Goal: Task Accomplishment & Management: Manage account settings

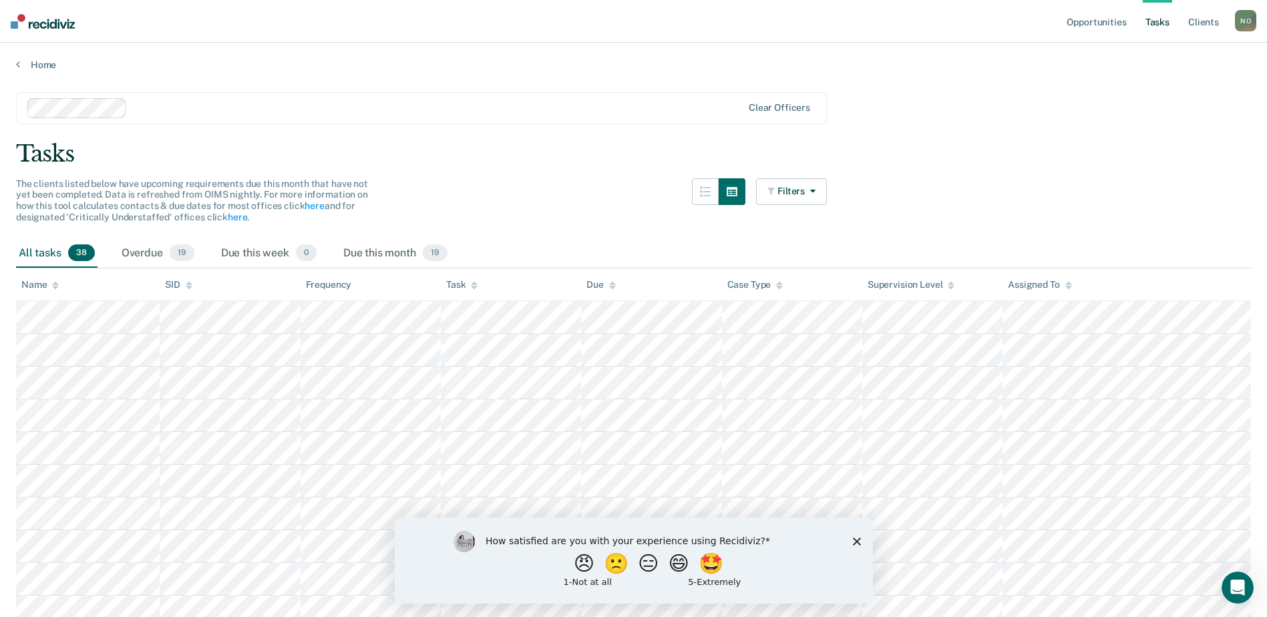
click at [1164, 11] on link "Tasks" at bounding box center [1157, 21] width 29 height 43
click at [1168, 18] on link "Tasks" at bounding box center [1157, 21] width 29 height 43
click at [786, 186] on button "Filters" at bounding box center [791, 191] width 71 height 27
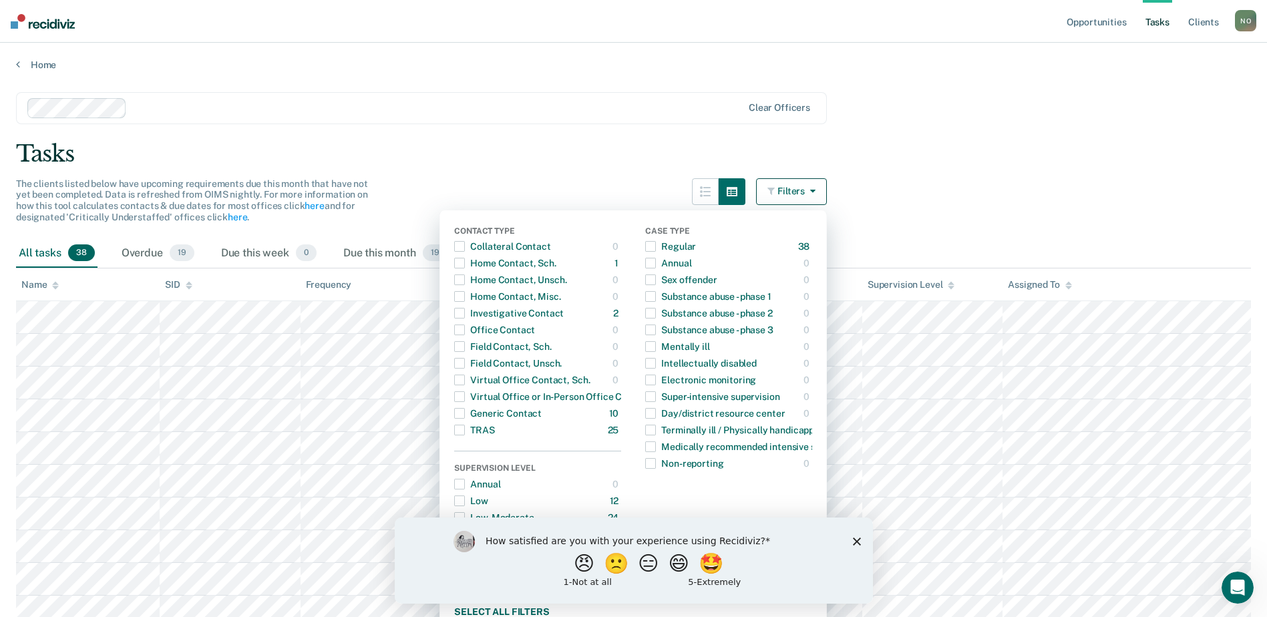
click at [786, 186] on button "Filters" at bounding box center [791, 191] width 71 height 27
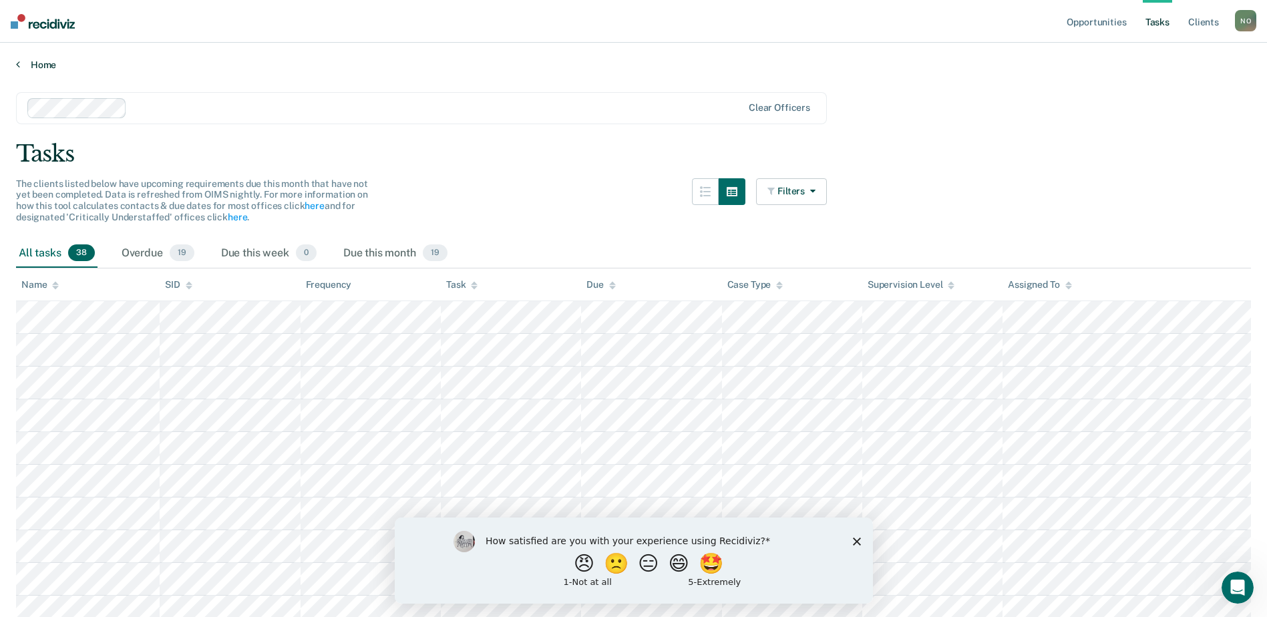
click at [19, 60] on icon at bounding box center [18, 64] width 4 height 11
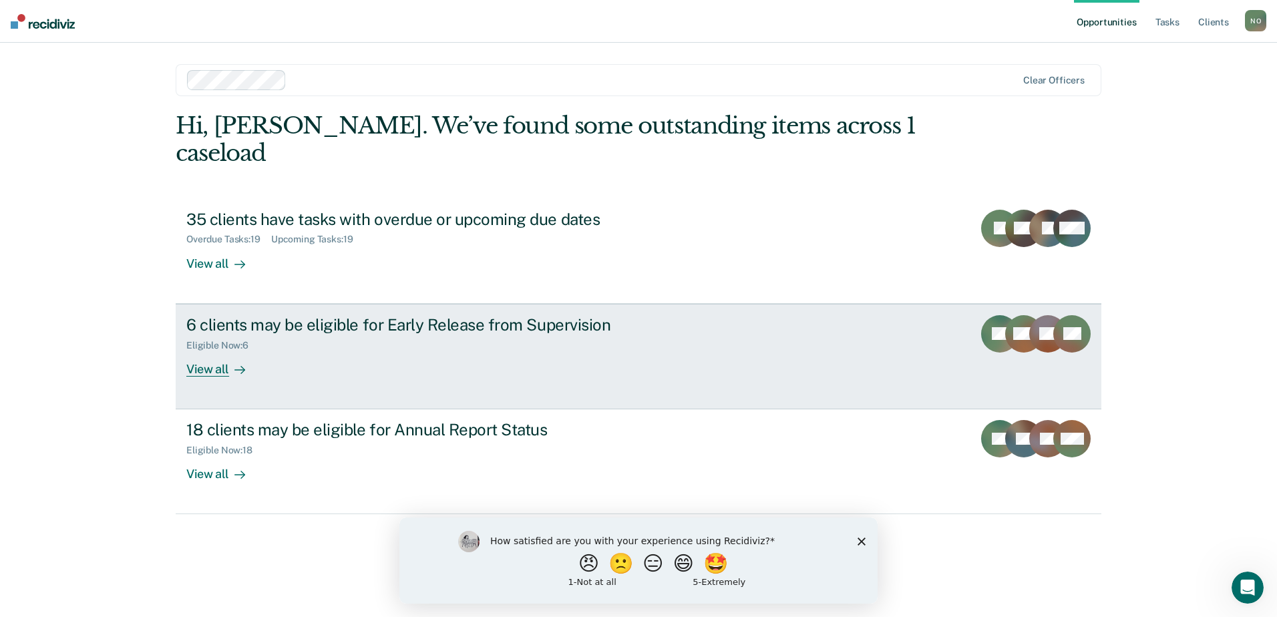
click at [663, 339] on div "6 clients may be eligible for Early Release from Supervision Eligible Now : 6 V…" at bounding box center [436, 345] width 501 height 61
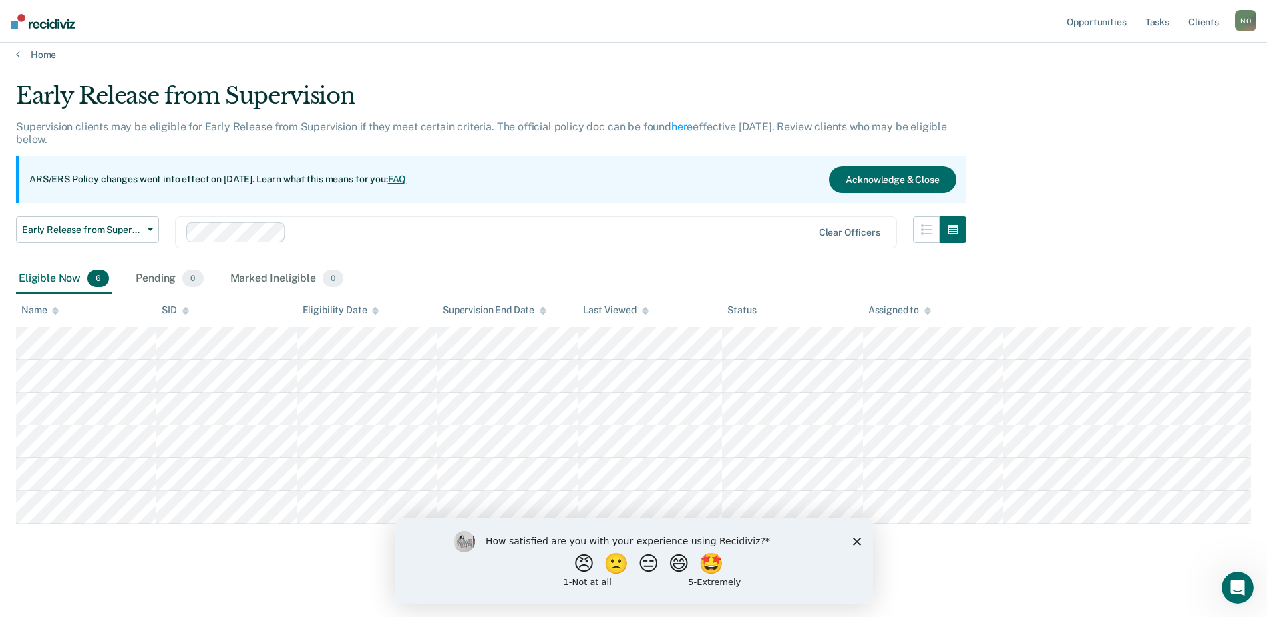
scroll to position [13, 0]
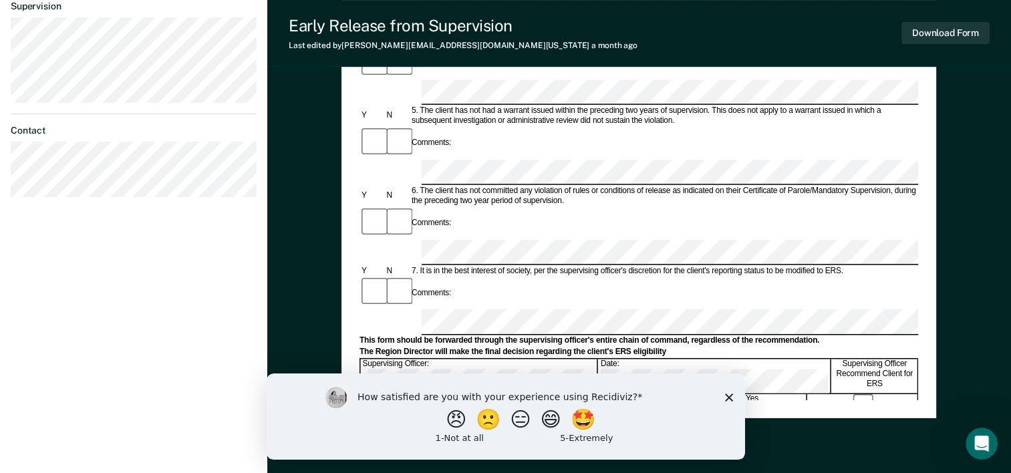
scroll to position [401, 0]
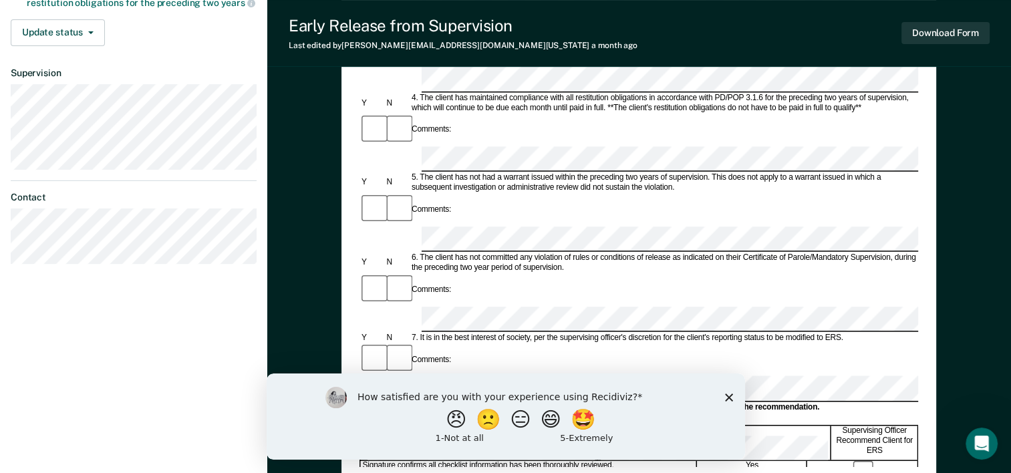
click at [734, 395] on div "How satisfied are you with your experience using Recidiviz? 😠 🙁 😑 😄 🤩 1 - Not a…" at bounding box center [505, 416] width 478 height 86
click at [727, 397] on icon "Close survey" at bounding box center [728, 397] width 8 height 8
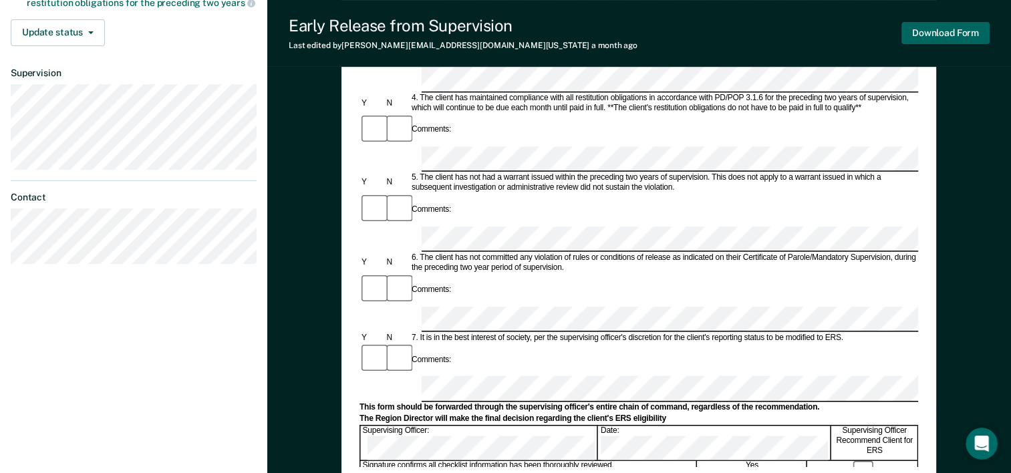
click at [931, 27] on button "Download Form" at bounding box center [945, 33] width 88 height 22
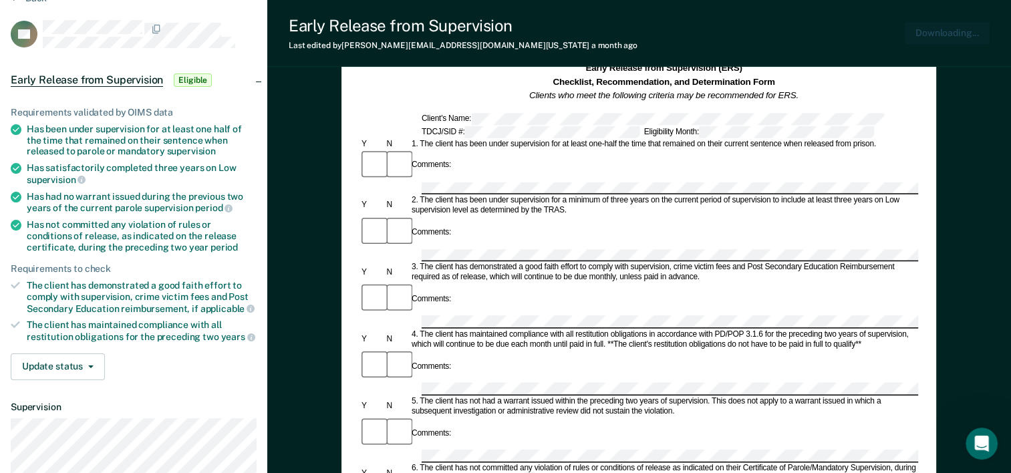
scroll to position [0, 0]
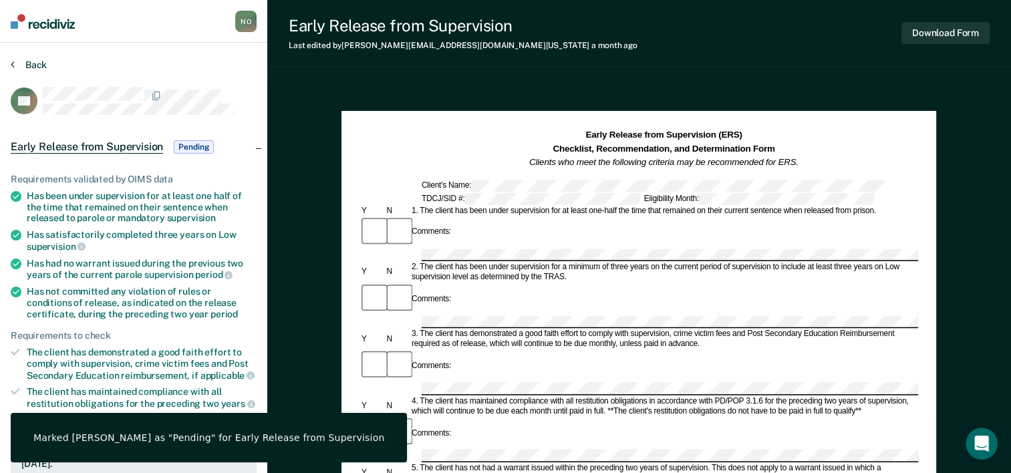
click at [24, 59] on button "Back" at bounding box center [29, 65] width 36 height 12
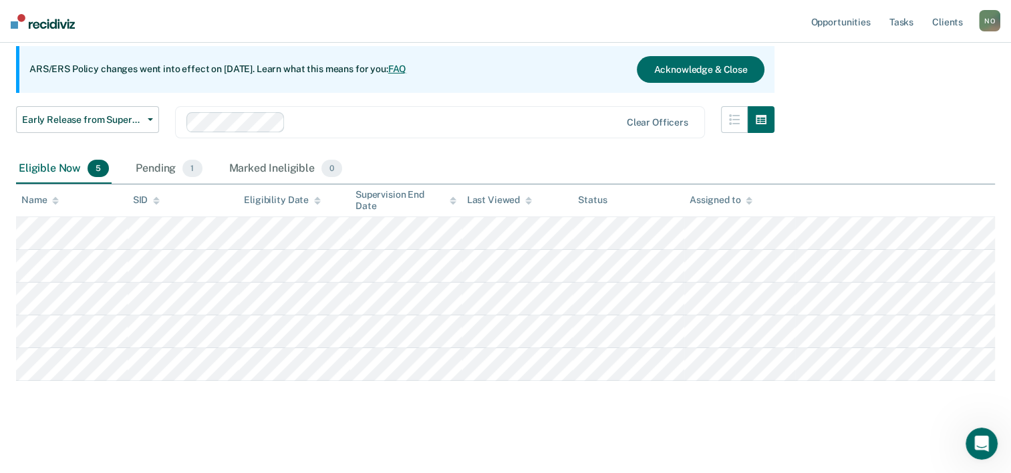
scroll to position [123, 0]
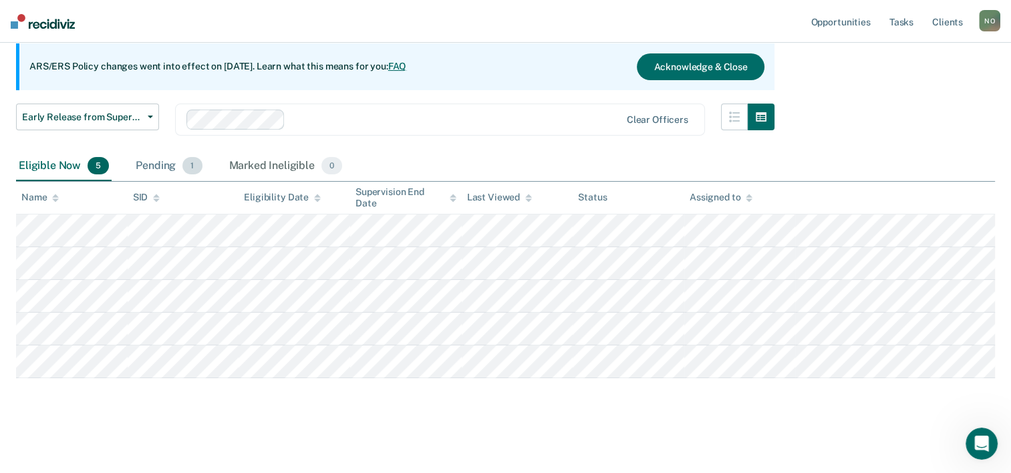
click at [162, 167] on div "Pending 1" at bounding box center [168, 166] width 71 height 29
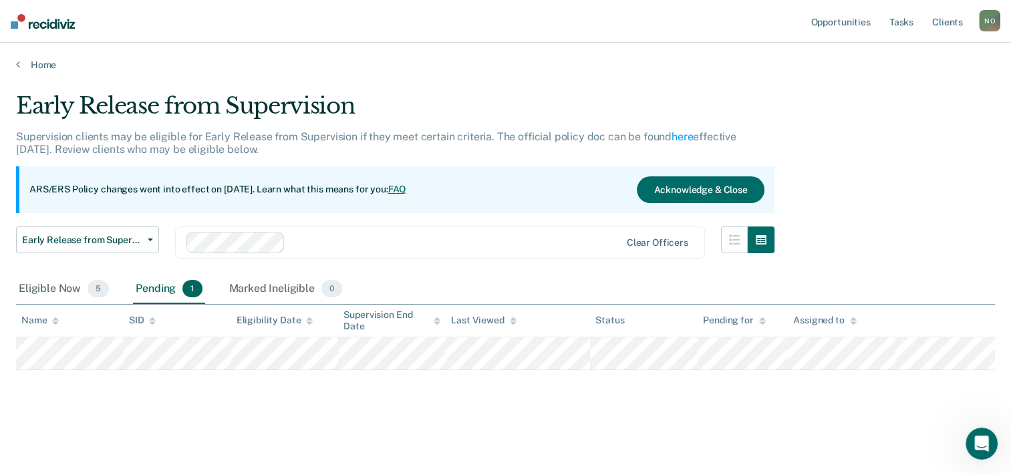
scroll to position [0, 0]
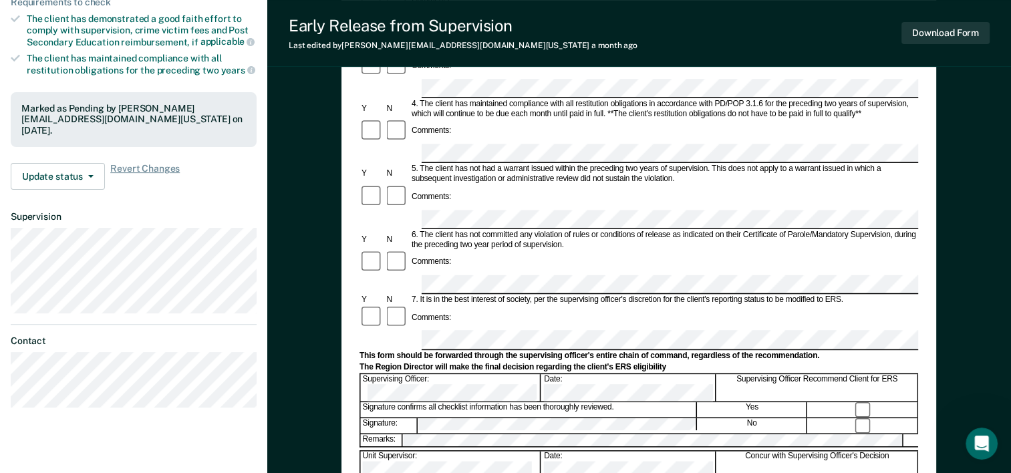
scroll to position [334, 0]
click at [96, 177] on button "Update status" at bounding box center [58, 175] width 94 height 27
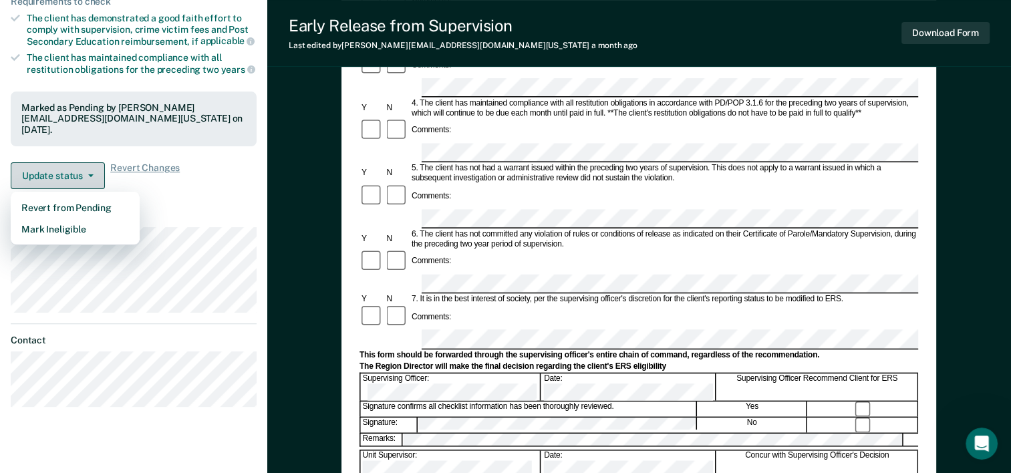
click at [96, 177] on button "Update status" at bounding box center [58, 175] width 94 height 27
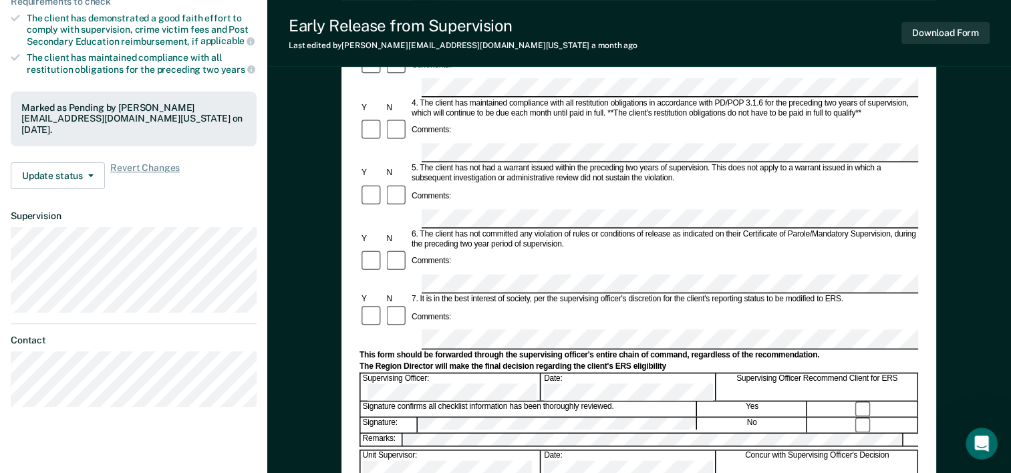
drag, startPoint x: 432, startPoint y: 259, endPoint x: 318, endPoint y: 209, distance: 123.9
click at [318, 209] on div "Early Release from Supervision (ERS) Checklist, Recommendation, and Determinati…" at bounding box center [639, 202] width 744 height 907
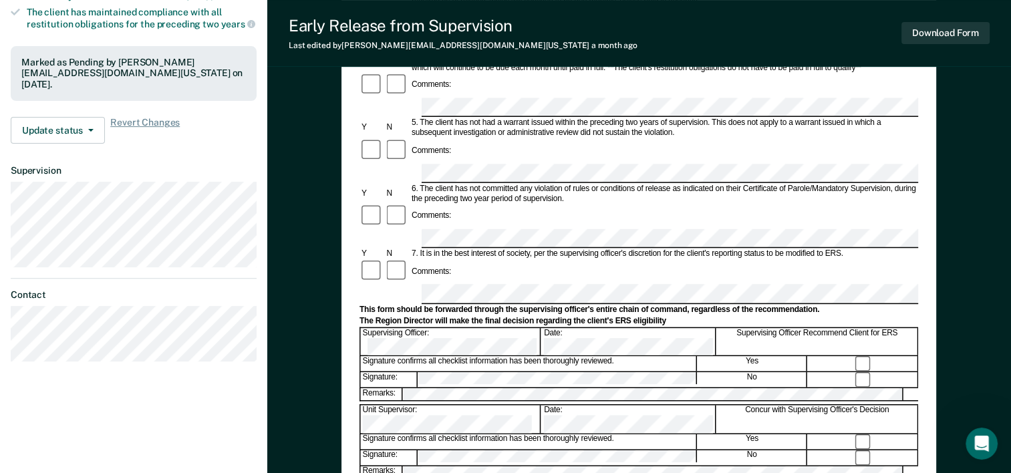
scroll to position [401, 0]
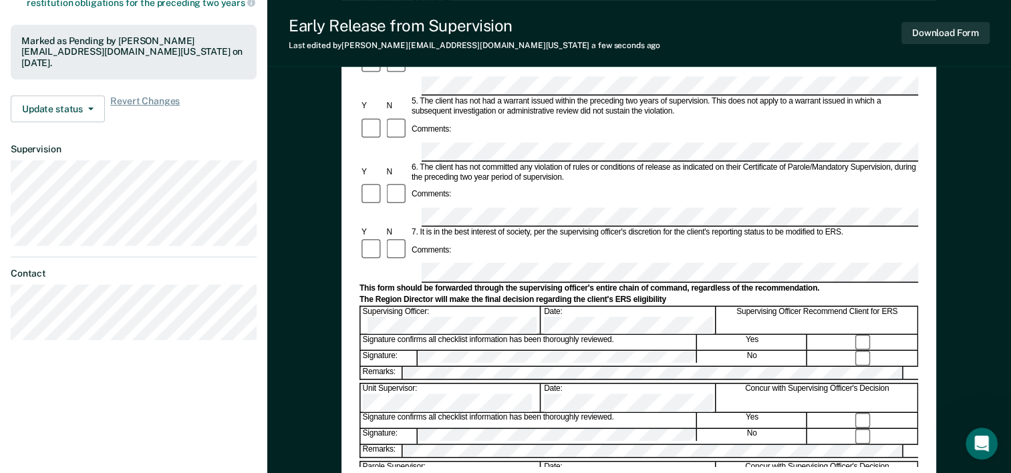
drag, startPoint x: 417, startPoint y: 198, endPoint x: 959, endPoint y: 124, distance: 547.5
click at [959, 124] on div "Early Release from Supervision (ERS) Checklist, Recommendation, and Determinati…" at bounding box center [639, 135] width 744 height 907
click at [917, 34] on button "Download Form" at bounding box center [945, 33] width 88 height 22
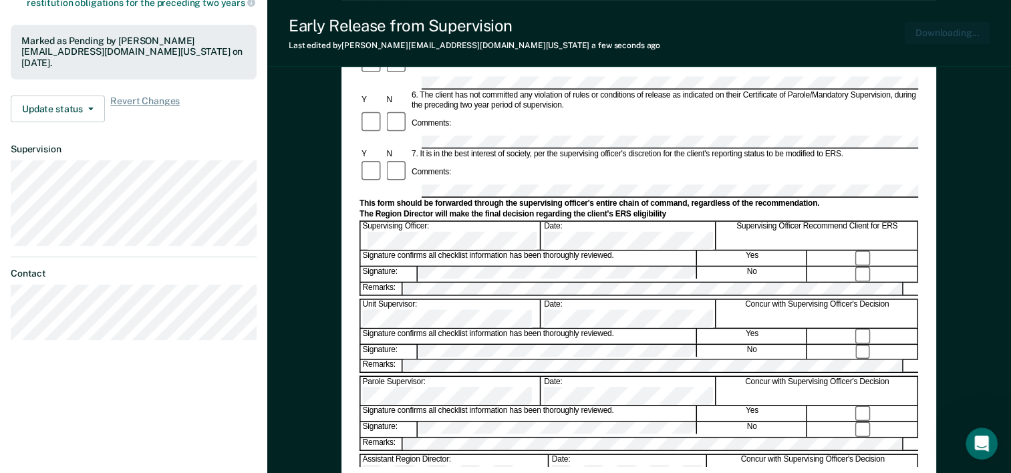
scroll to position [0, 0]
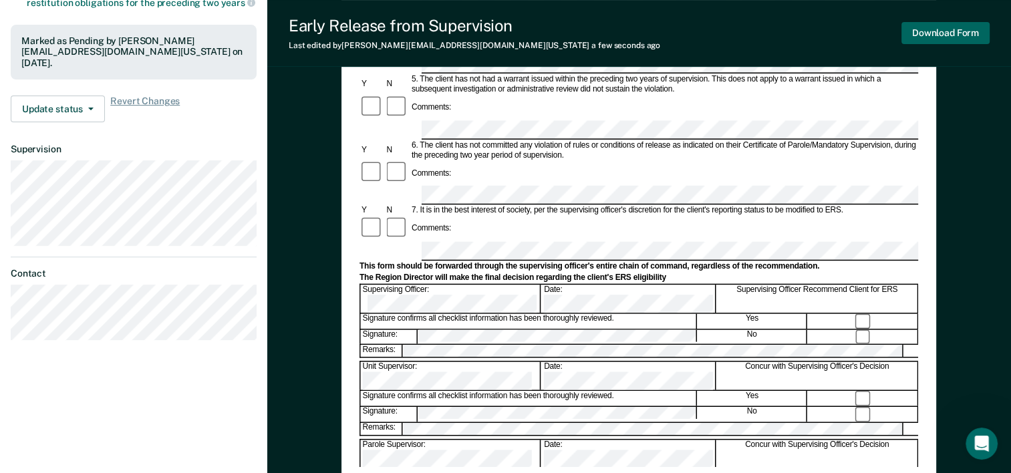
click at [951, 38] on button "Download Form" at bounding box center [945, 33] width 88 height 22
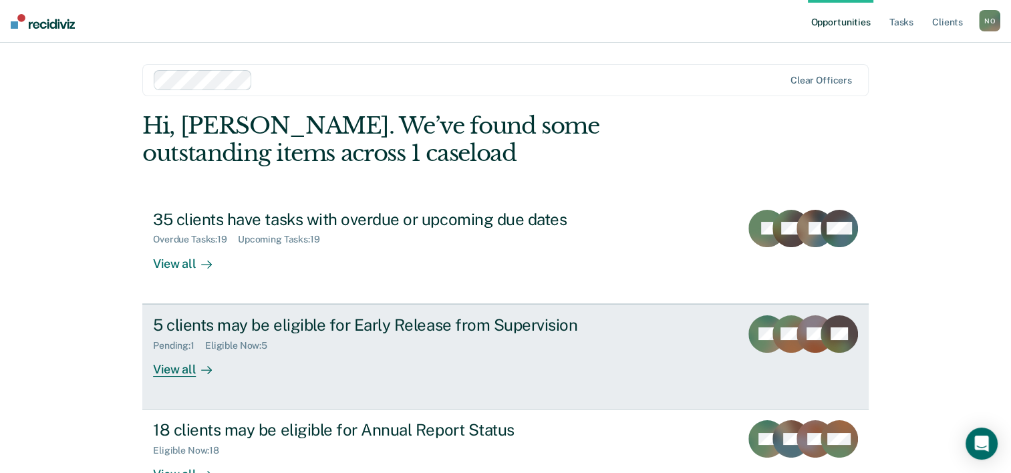
click at [168, 363] on div "View all" at bounding box center [190, 364] width 75 height 26
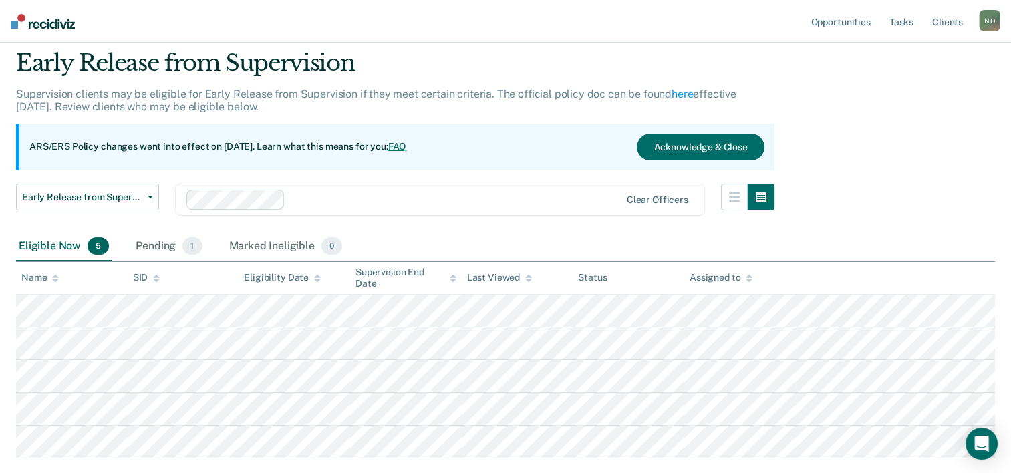
scroll to position [67, 0]
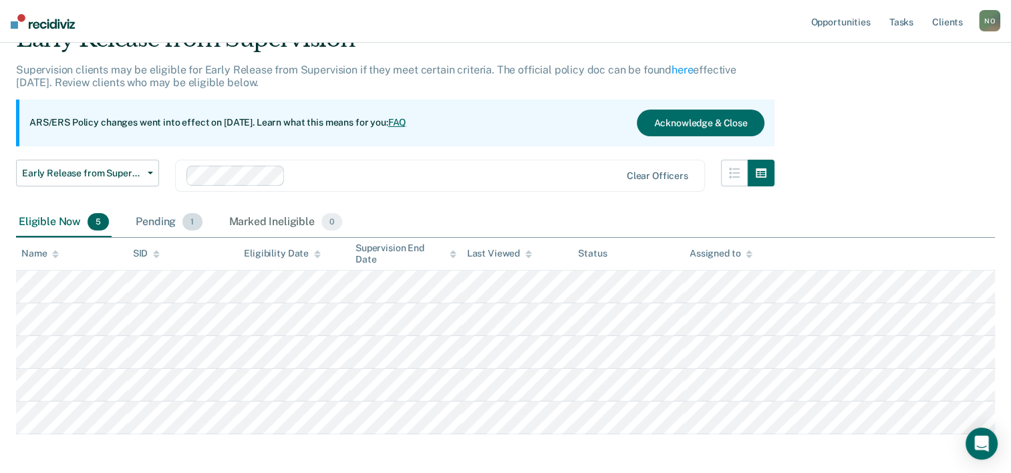
click at [151, 222] on div "Pending 1" at bounding box center [168, 222] width 71 height 29
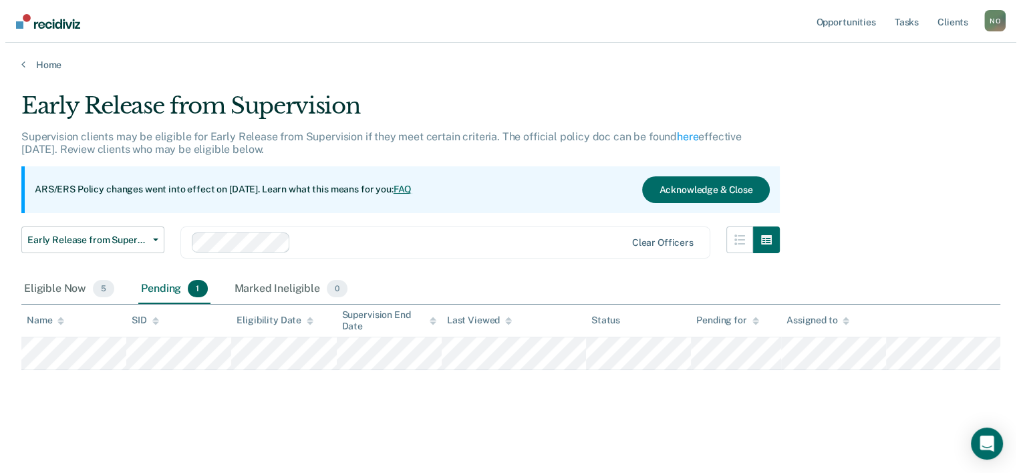
scroll to position [0, 0]
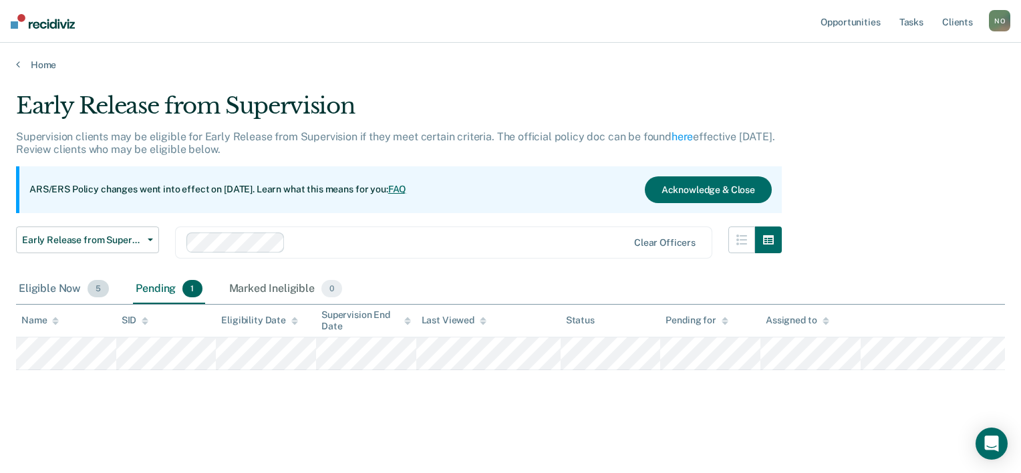
click at [51, 288] on div "Eligible Now 5" at bounding box center [64, 289] width 96 height 29
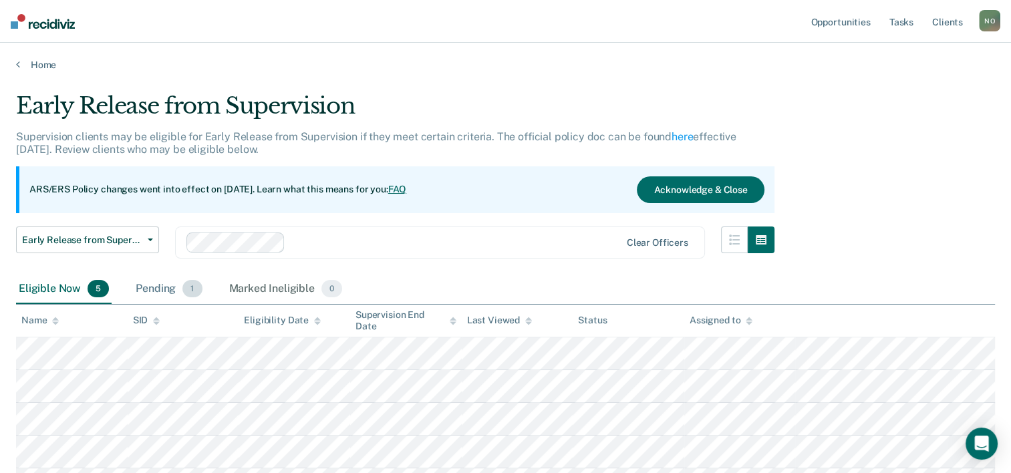
click at [172, 289] on div "Pending 1" at bounding box center [168, 289] width 71 height 29
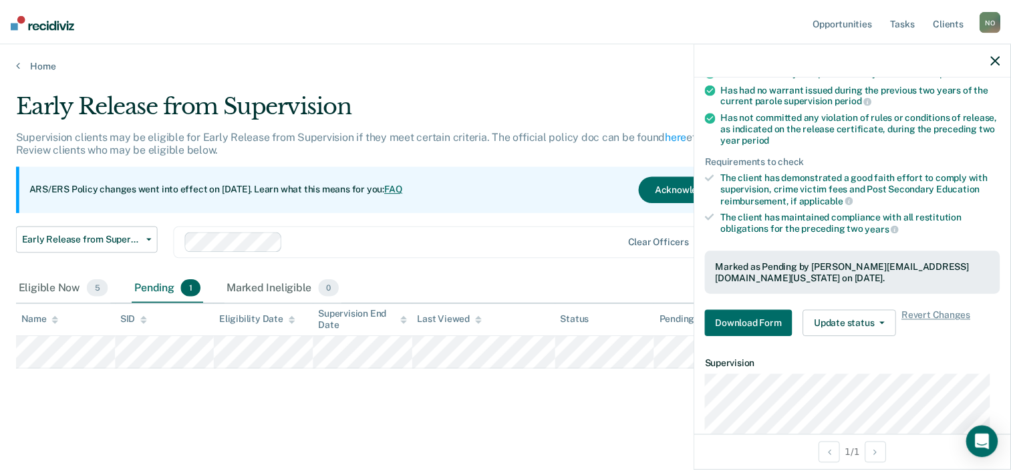
scroll to position [310, 0]
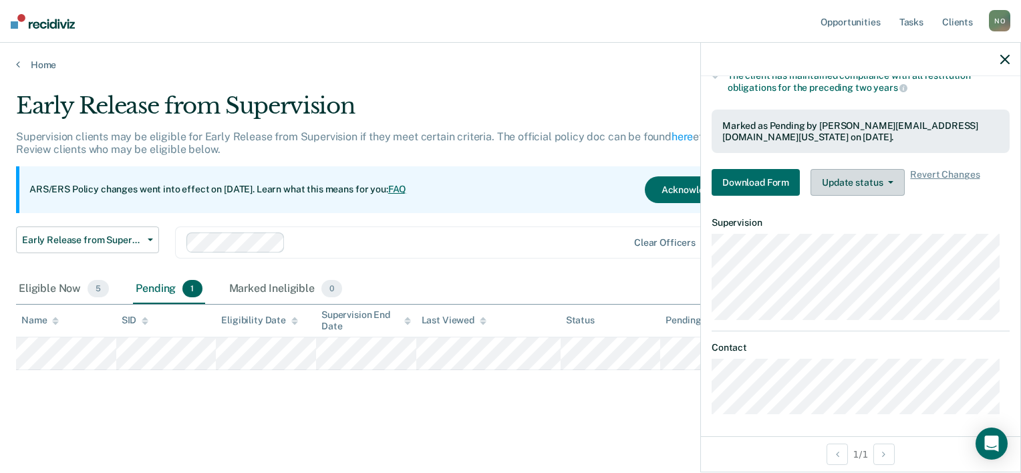
click at [887, 171] on button "Update status" at bounding box center [857, 182] width 94 height 27
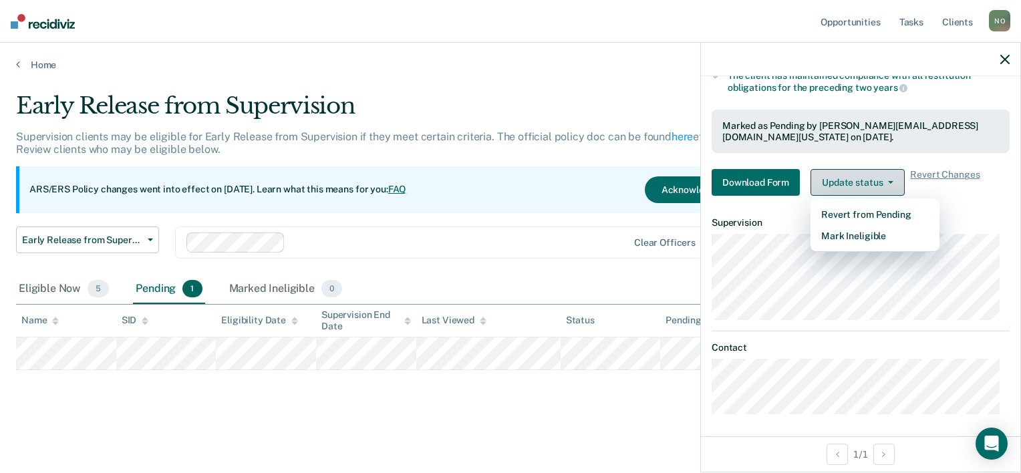
click at [887, 170] on button "Update status" at bounding box center [857, 182] width 94 height 27
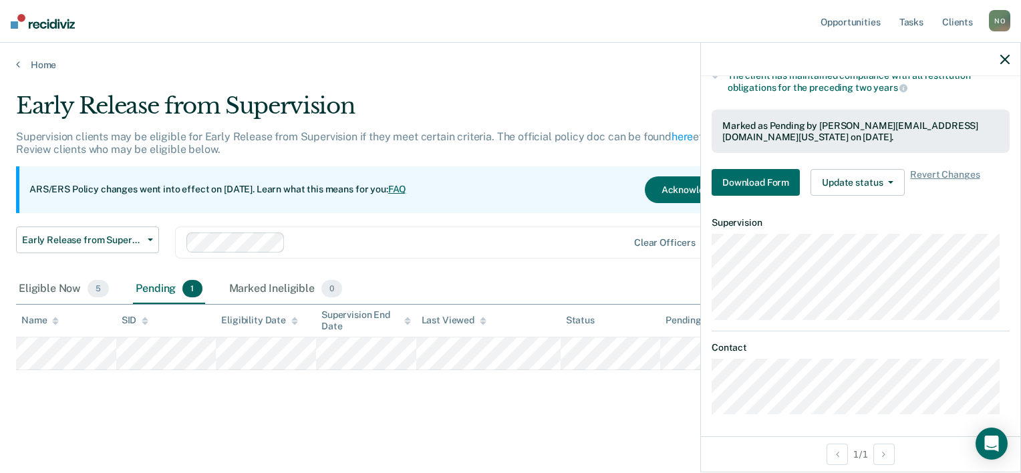
click at [538, 261] on div "Early Release from Supervision Early Release from Supervision Annual Report Sta…" at bounding box center [399, 250] width 766 height 48
click at [1005, 64] on div at bounding box center [860, 59] width 319 height 33
click at [1001, 60] on icon "button" at bounding box center [1004, 59] width 9 height 9
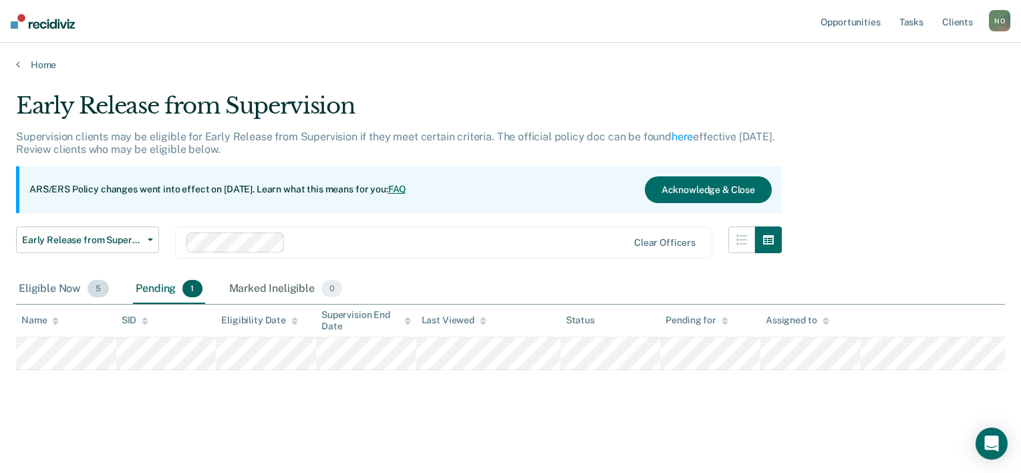
click at [52, 288] on div "Eligible Now 5" at bounding box center [64, 289] width 96 height 29
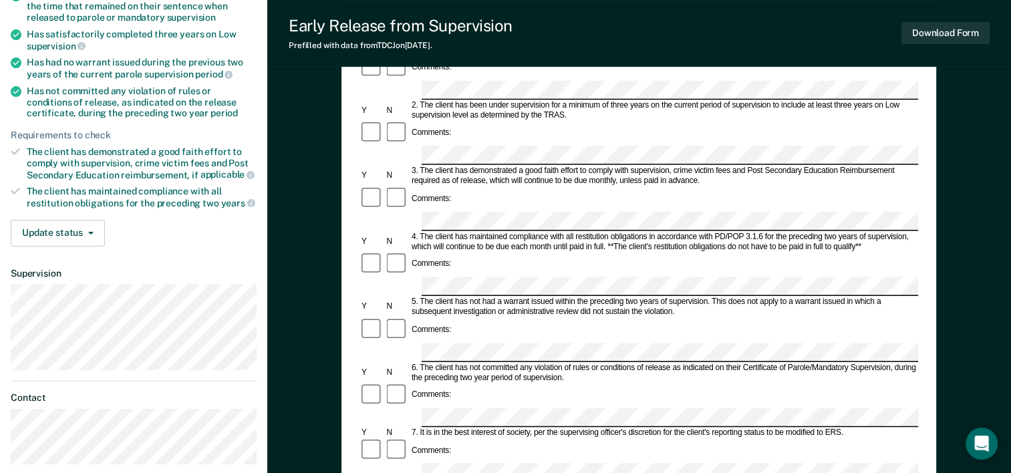
scroll to position [267, 0]
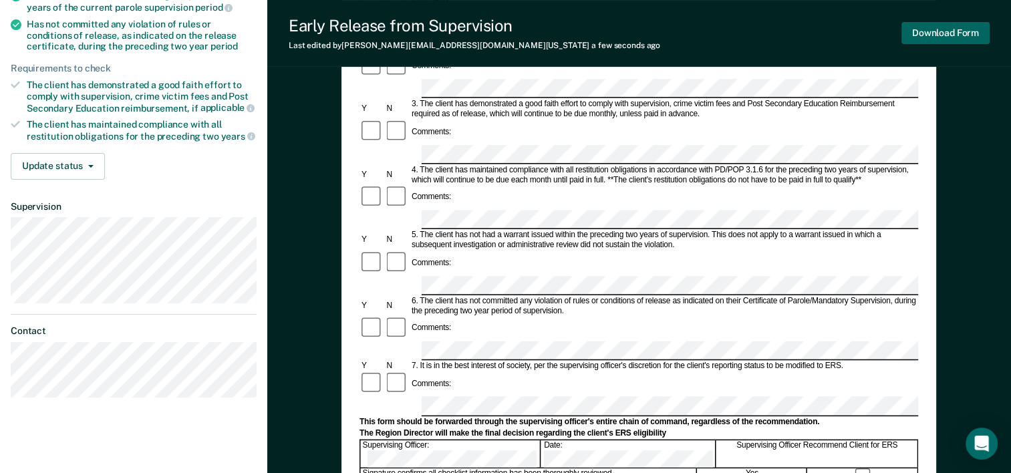
click at [943, 35] on button "Download Form" at bounding box center [945, 33] width 88 height 22
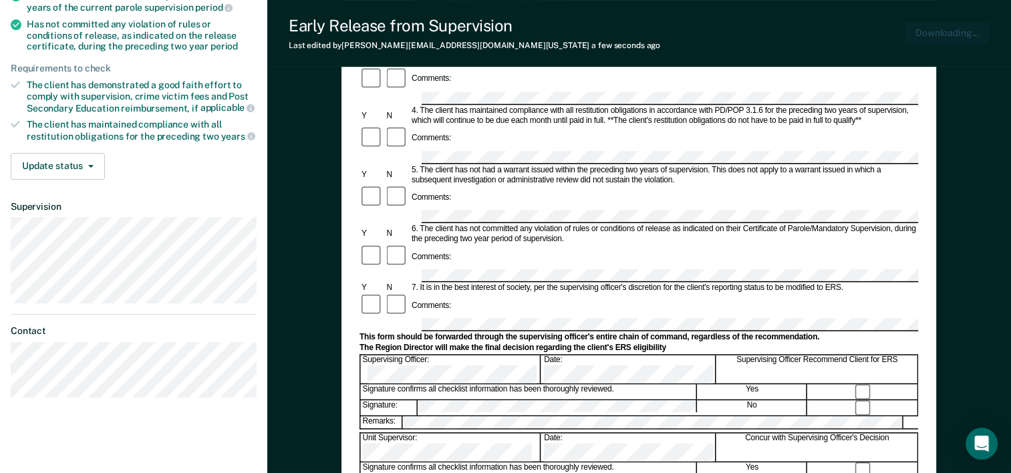
scroll to position [0, 0]
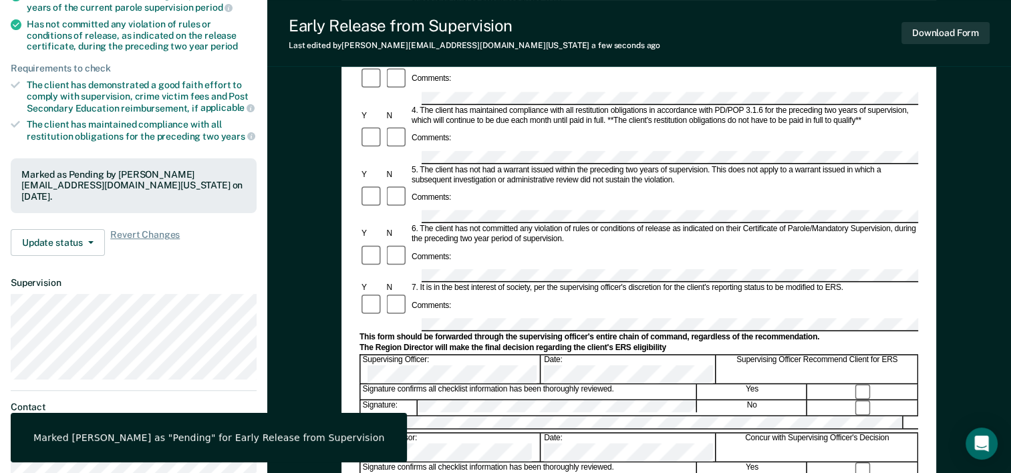
click at [975, 311] on div "Early Release from Supervision (ERS) Checklist, Recommendation, and Determinati…" at bounding box center [639, 269] width 744 height 907
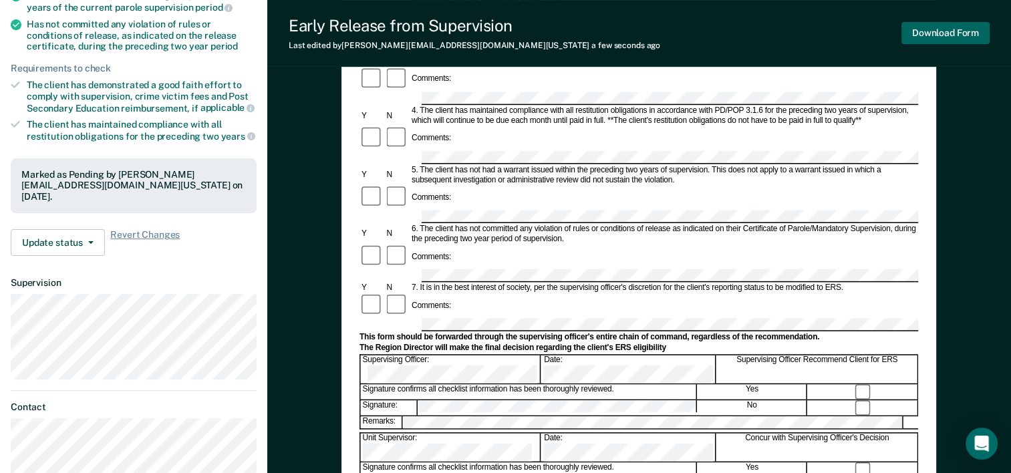
click at [959, 35] on button "Download Form" at bounding box center [945, 33] width 88 height 22
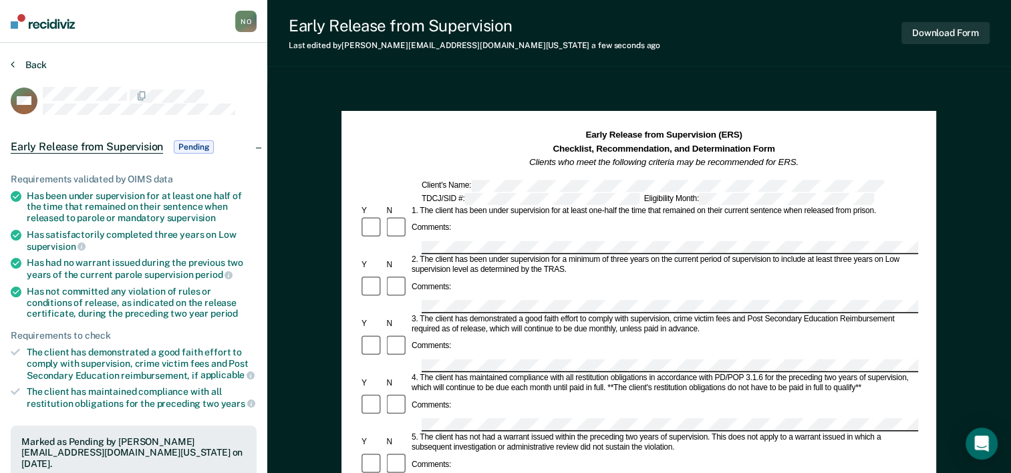
click at [33, 65] on button "Back" at bounding box center [29, 65] width 36 height 12
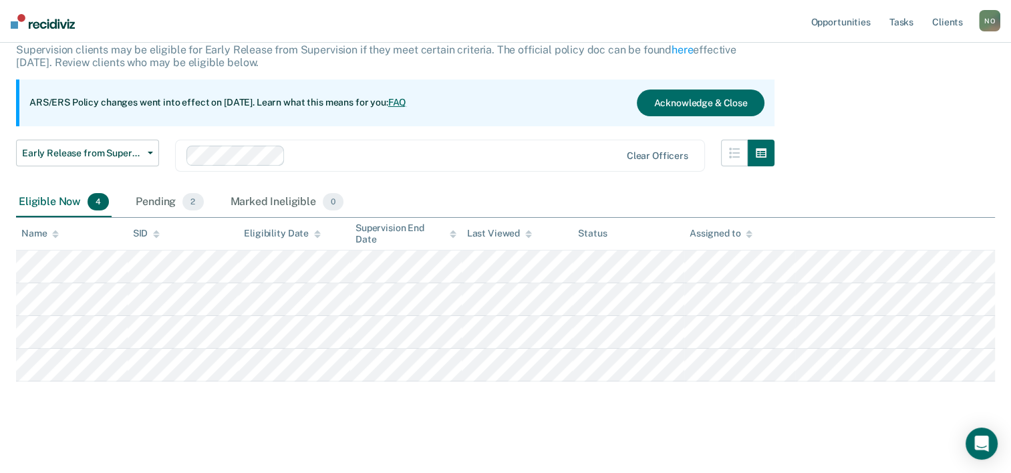
scroll to position [90, 0]
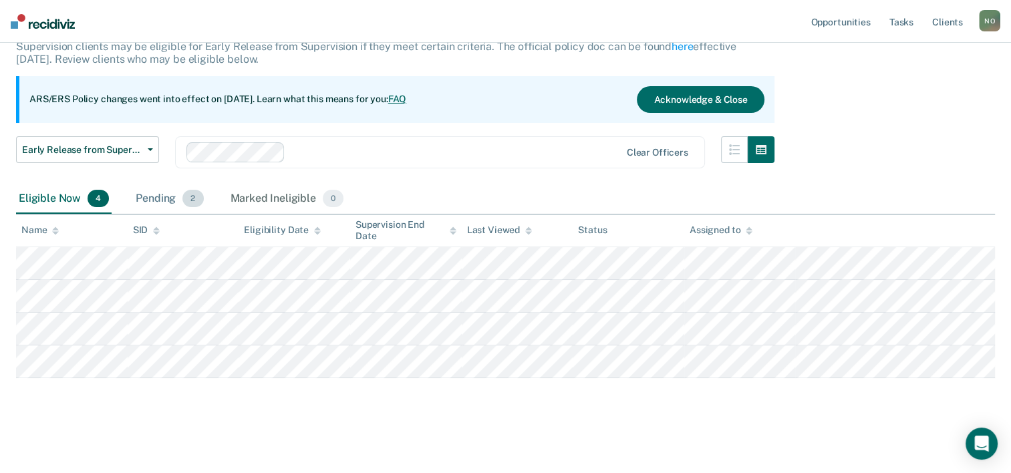
click at [168, 192] on div "Pending 2" at bounding box center [169, 198] width 73 height 29
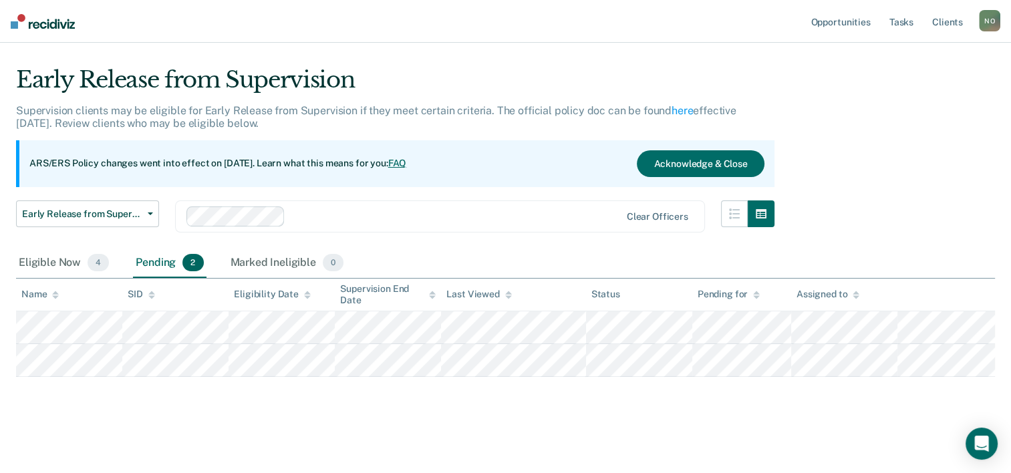
scroll to position [24, 0]
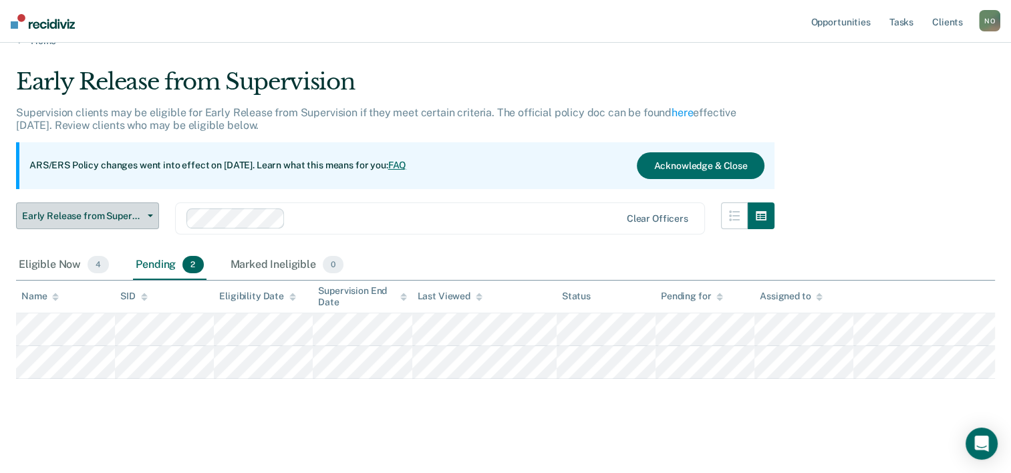
click at [75, 214] on span "Early Release from Supervision" at bounding box center [82, 215] width 120 height 11
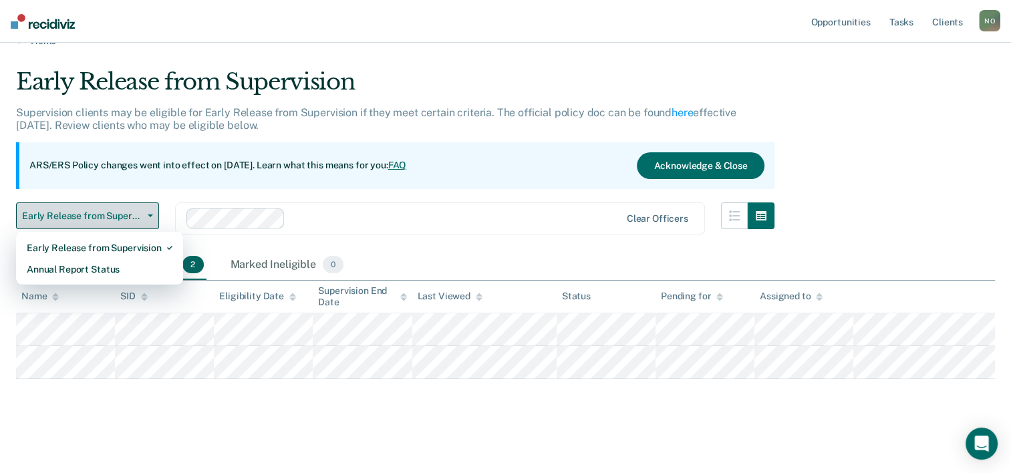
click at [75, 214] on span "Early Release from Supervision" at bounding box center [82, 215] width 120 height 11
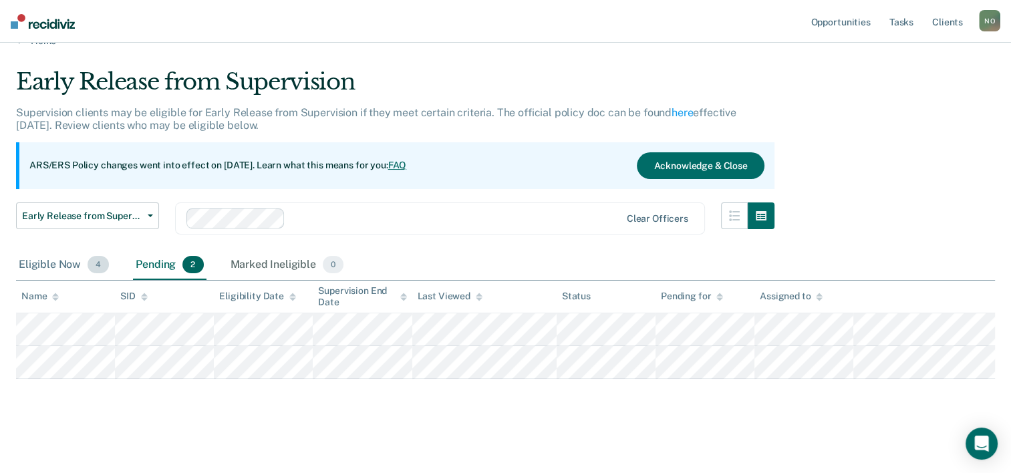
click at [67, 269] on div "Eligible Now 4" at bounding box center [64, 265] width 96 height 29
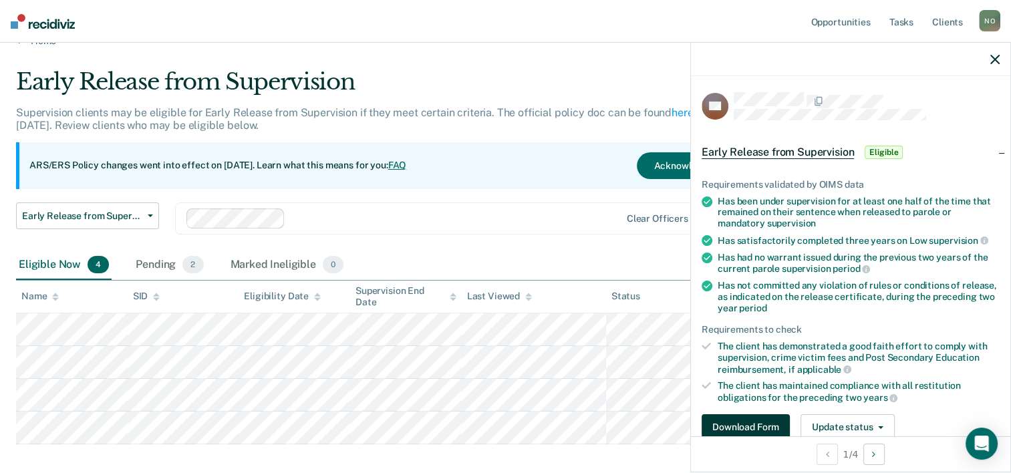
click at [767, 425] on button "Download Form" at bounding box center [745, 427] width 88 height 27
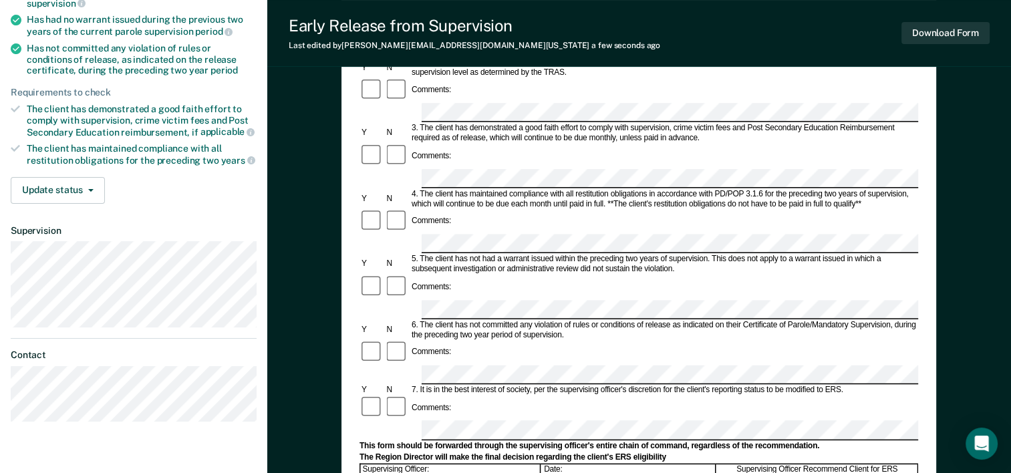
scroll to position [267, 0]
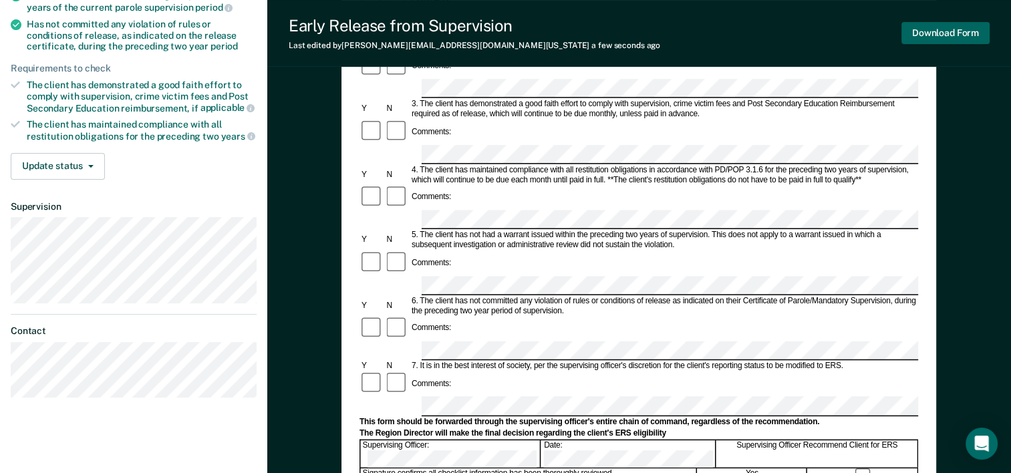
click at [925, 28] on button "Download Form" at bounding box center [945, 33] width 88 height 22
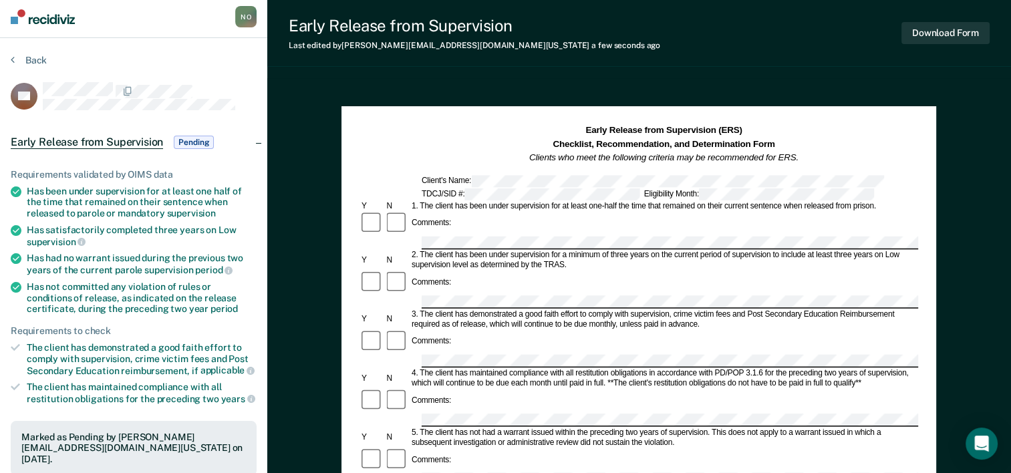
scroll to position [0, 0]
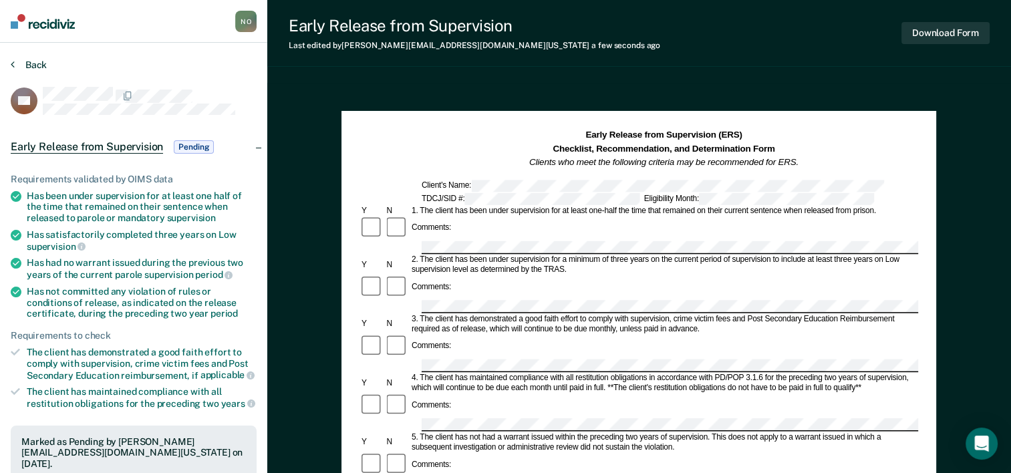
click at [34, 65] on button "Back" at bounding box center [29, 65] width 36 height 12
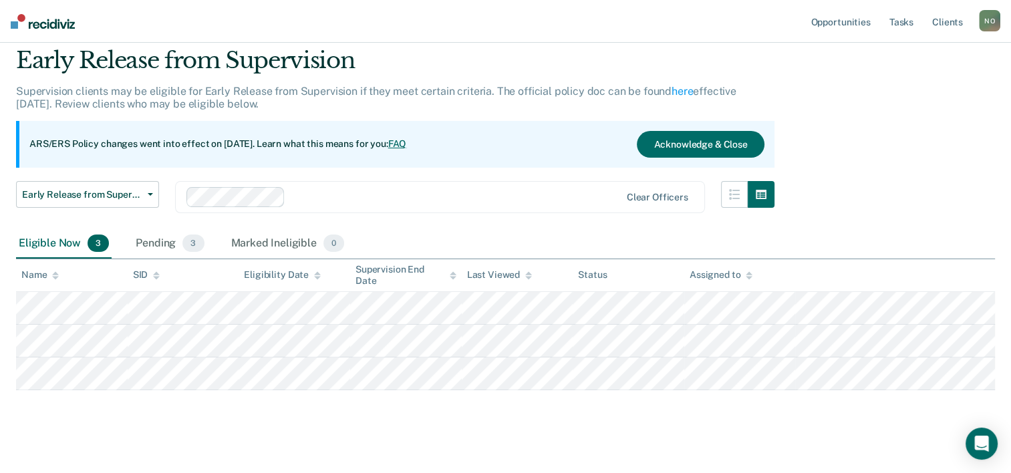
scroll to position [57, 0]
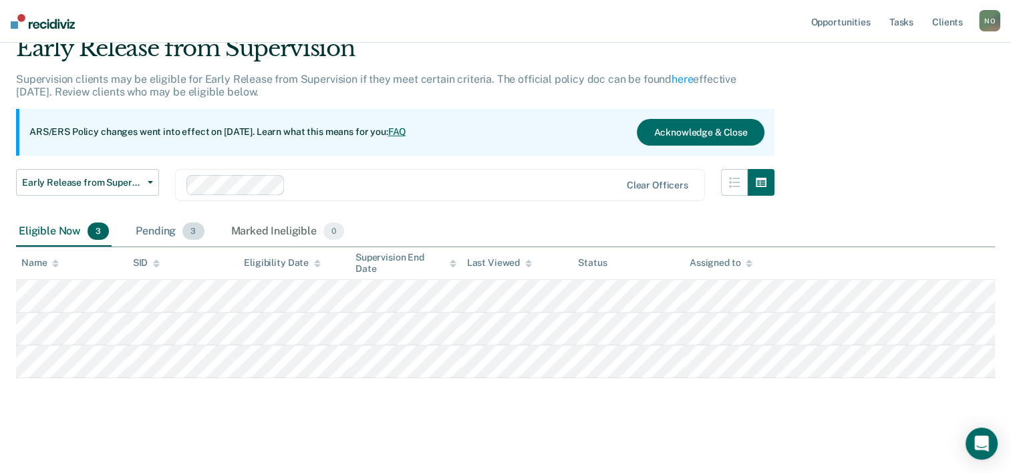
click at [154, 234] on div "Pending 3" at bounding box center [169, 231] width 73 height 29
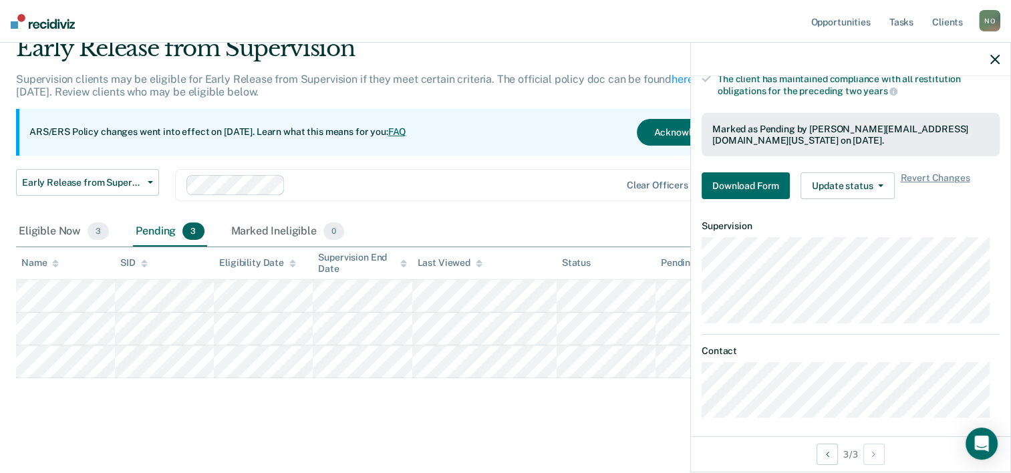
scroll to position [310, 0]
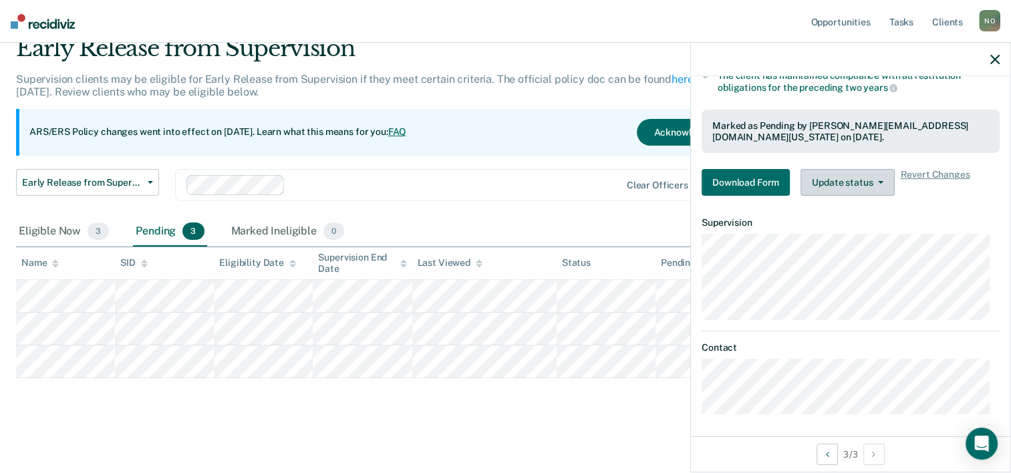
click at [854, 174] on button "Update status" at bounding box center [847, 182] width 94 height 27
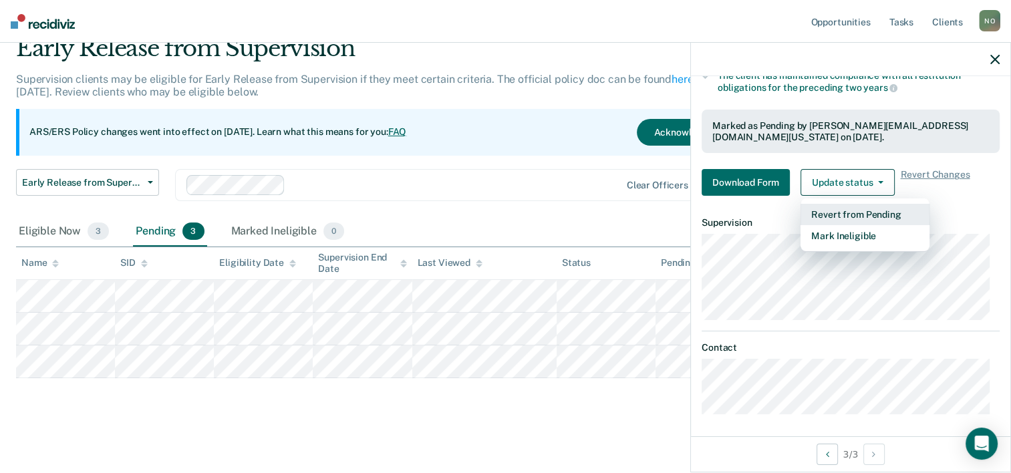
click at [865, 211] on button "Revert from Pending" at bounding box center [864, 214] width 129 height 21
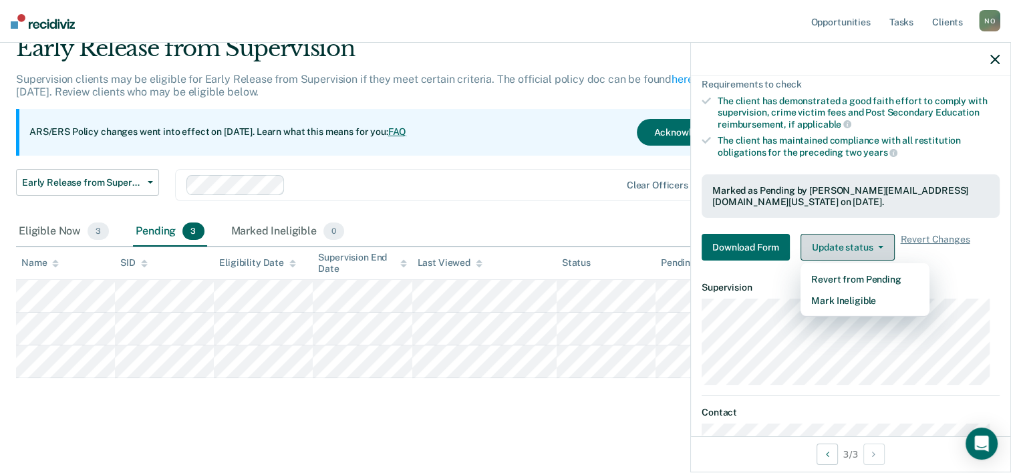
scroll to position [24, 0]
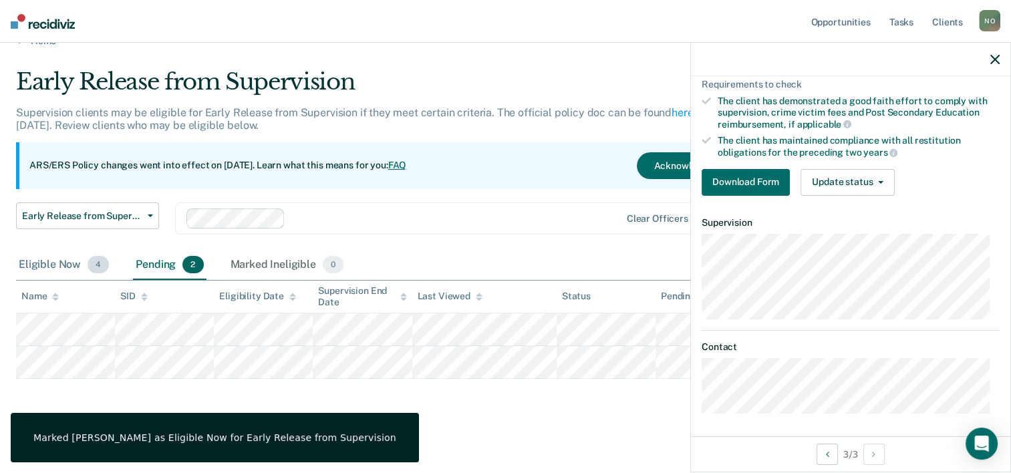
click at [90, 271] on div "Eligible Now 4" at bounding box center [64, 265] width 96 height 29
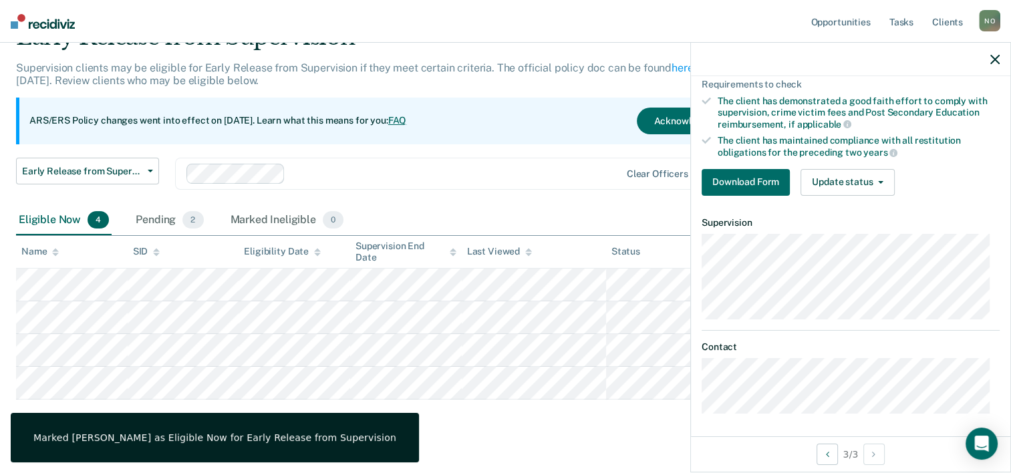
scroll to position [90, 0]
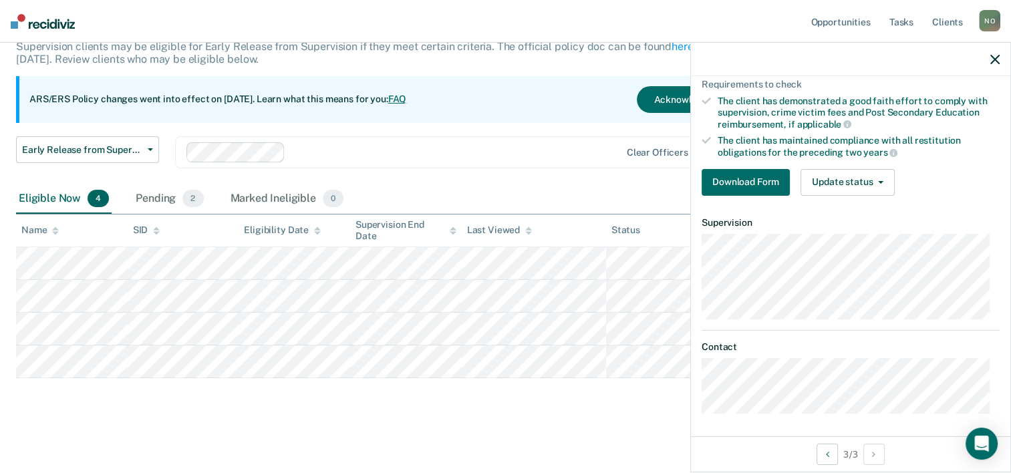
click at [997, 54] on button "button" at bounding box center [994, 58] width 9 height 11
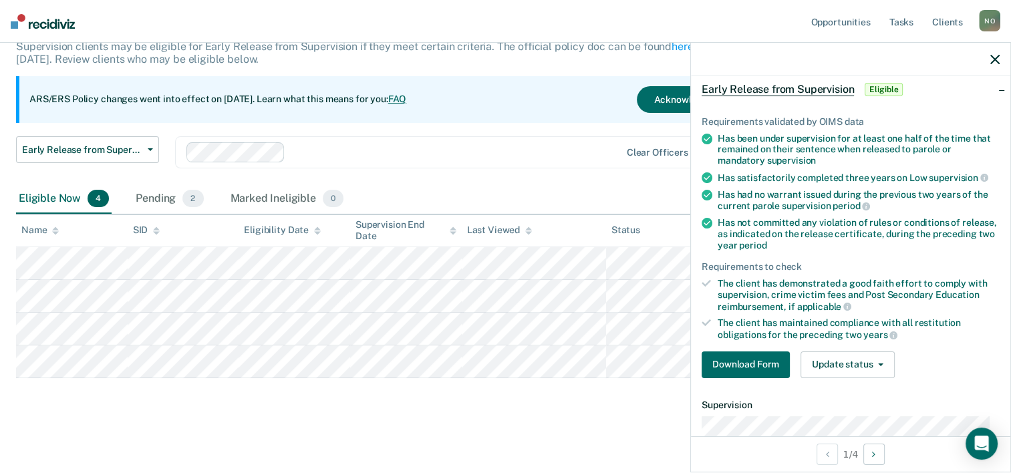
scroll to position [245, 0]
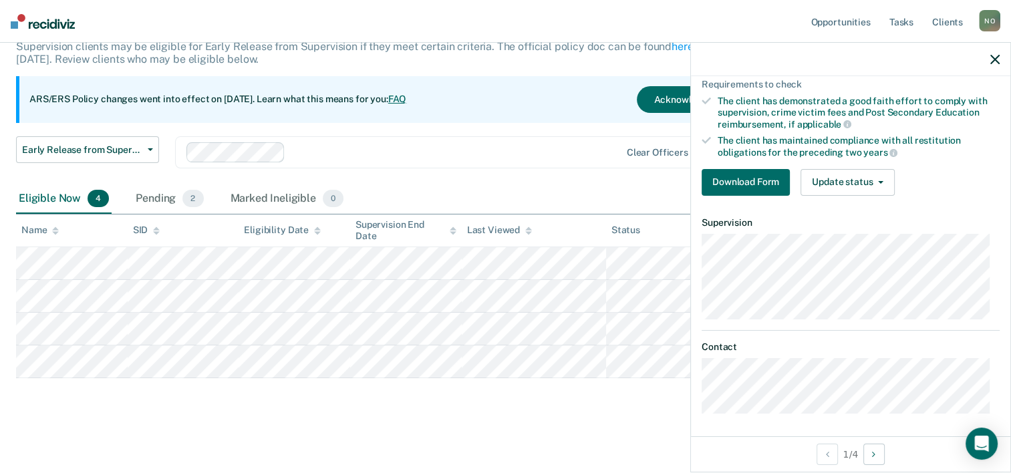
click at [857, 152] on div "The client has maintained compliance with all restitution obligations for the p…" at bounding box center [858, 146] width 282 height 23
click at [719, 186] on button "Download Form" at bounding box center [745, 182] width 88 height 27
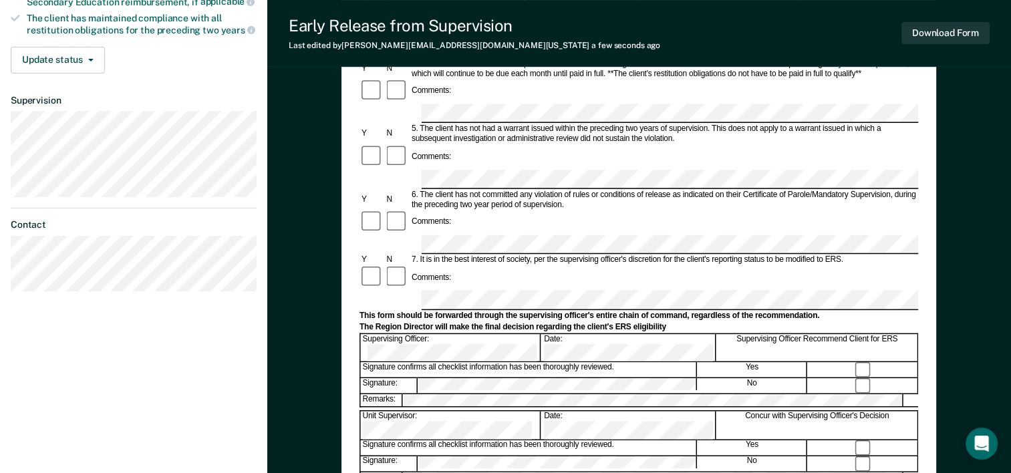
scroll to position [401, 0]
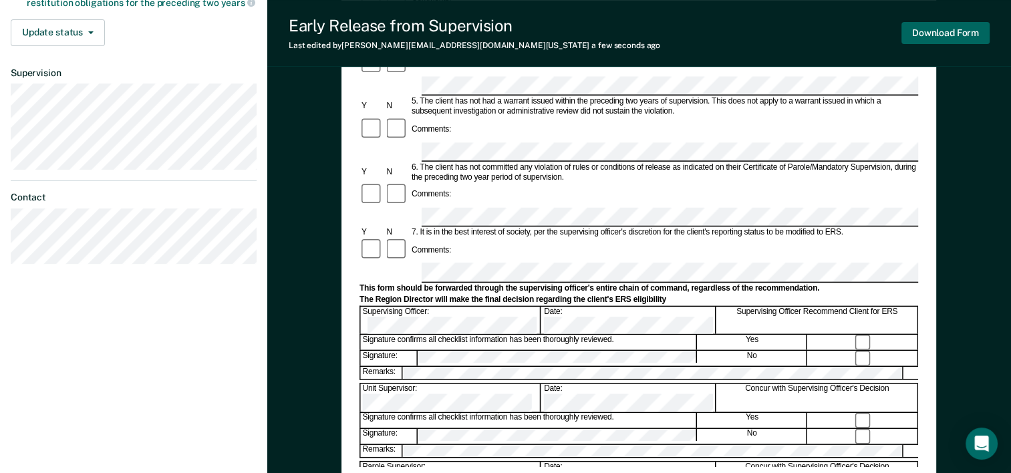
click at [959, 35] on button "Download Form" at bounding box center [945, 33] width 88 height 22
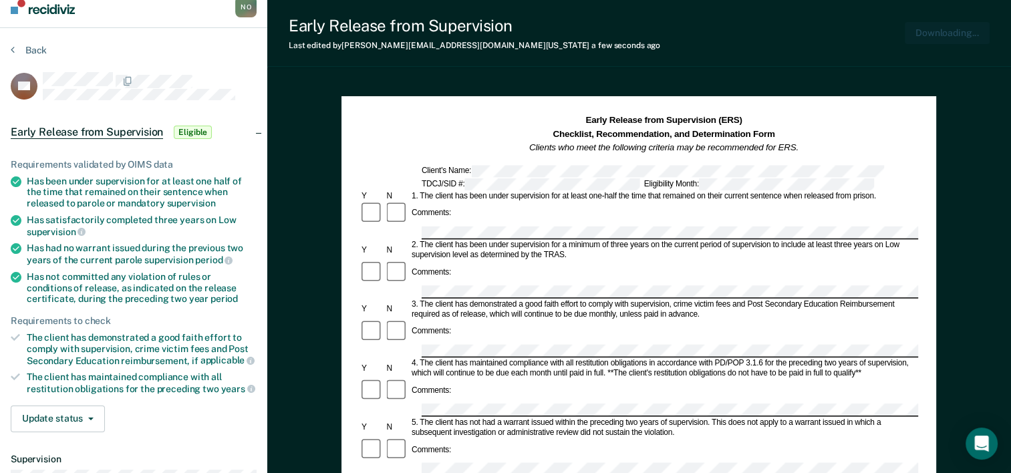
scroll to position [0, 0]
